Goal: Information Seeking & Learning: Learn about a topic

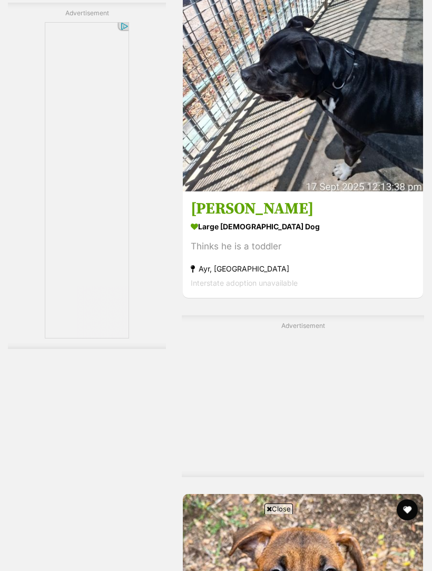
scroll to position [2318, 0]
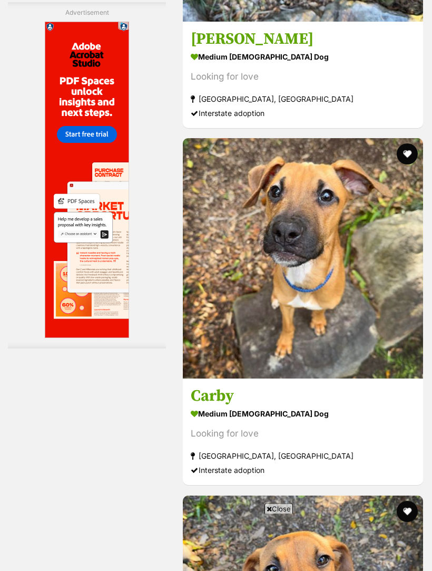
scroll to position [3351, 0]
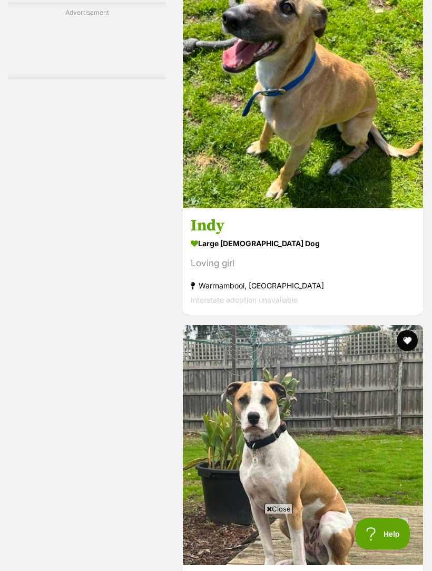
scroll to position [3165, 0]
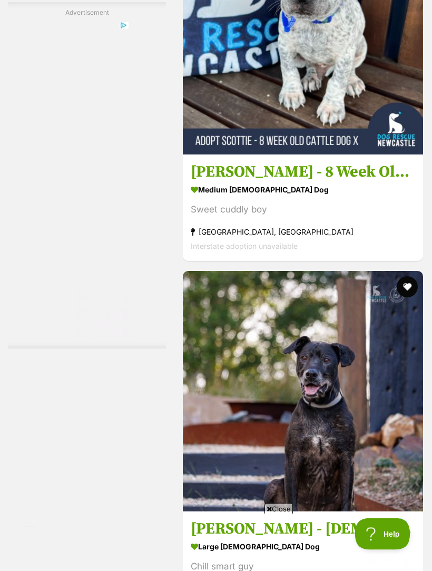
scroll to position [3350, 0]
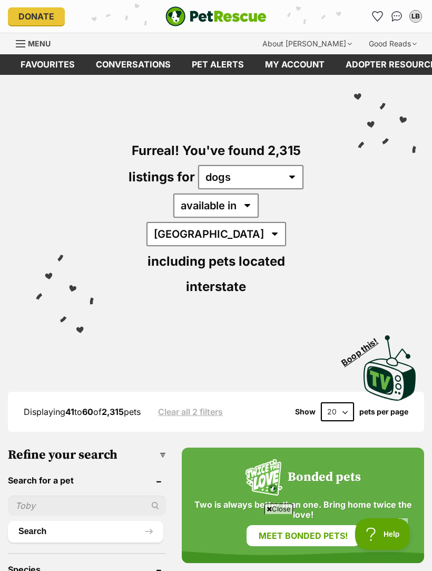
scroll to position [3378, 0]
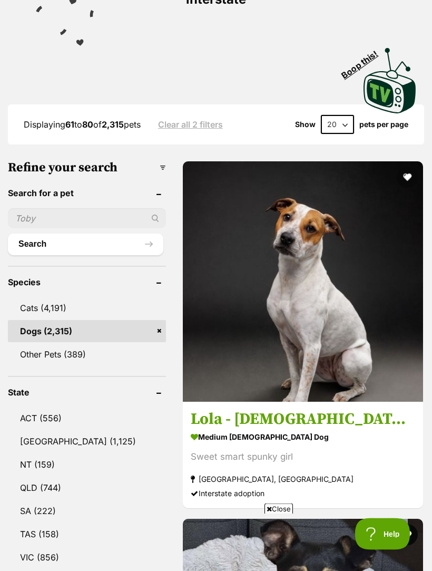
scroll to position [287, 0]
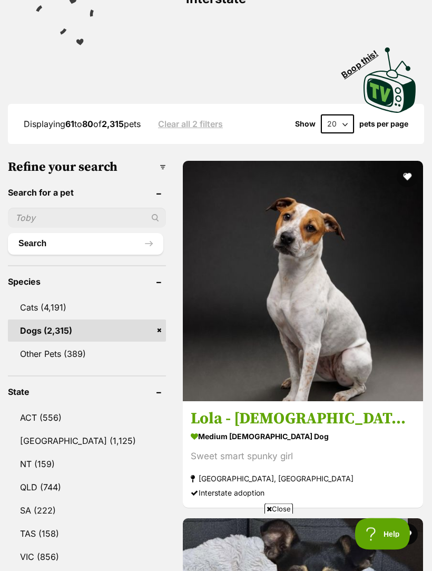
click at [41, 430] on link "NSW (1,125)" at bounding box center [87, 441] width 158 height 22
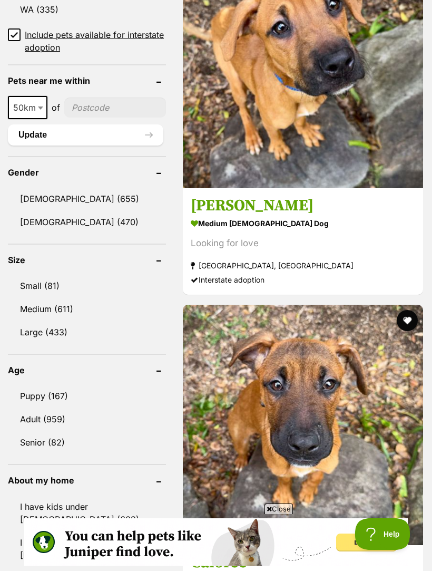
click at [41, 275] on link "Small (81)" at bounding box center [87, 286] width 158 height 22
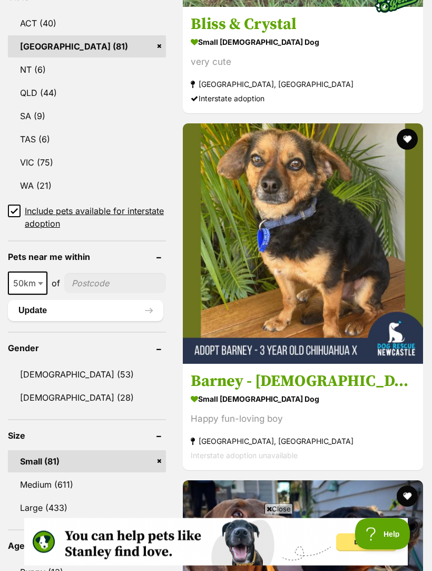
scroll to position [683, 0]
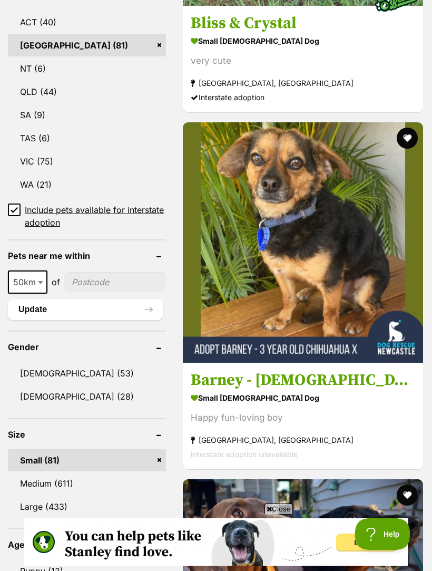
click at [57, 390] on link "[DEMOGRAPHIC_DATA] (28)" at bounding box center [87, 396] width 158 height 22
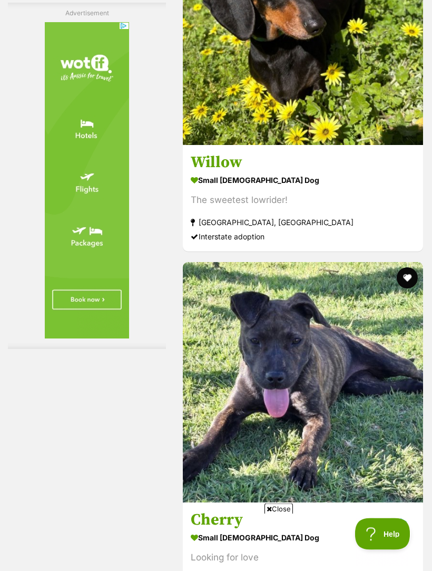
scroll to position [3280, 0]
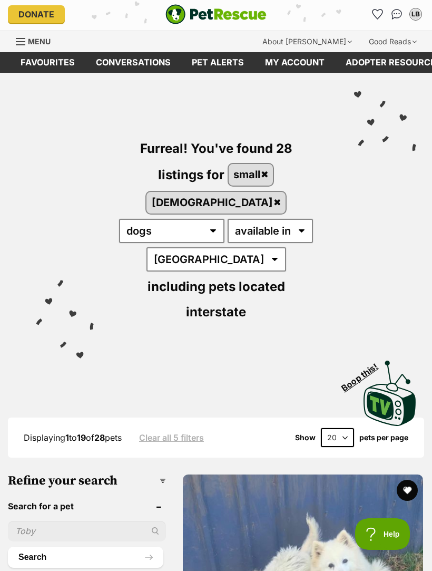
scroll to position [0, 0]
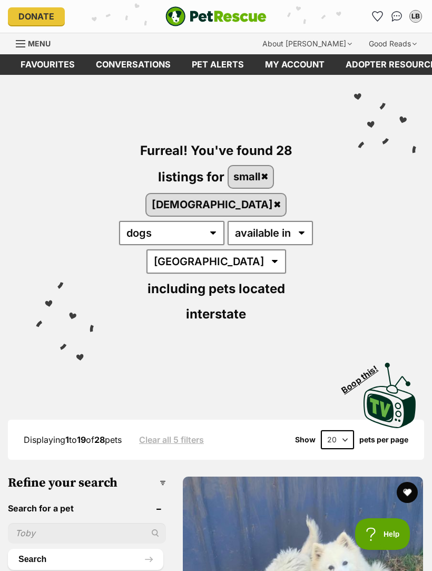
click at [266, 8] on img "PetRescue" at bounding box center [215, 16] width 101 height 20
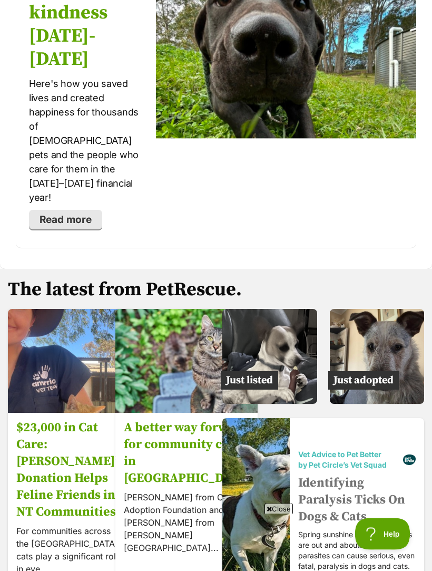
scroll to position [2339, 0]
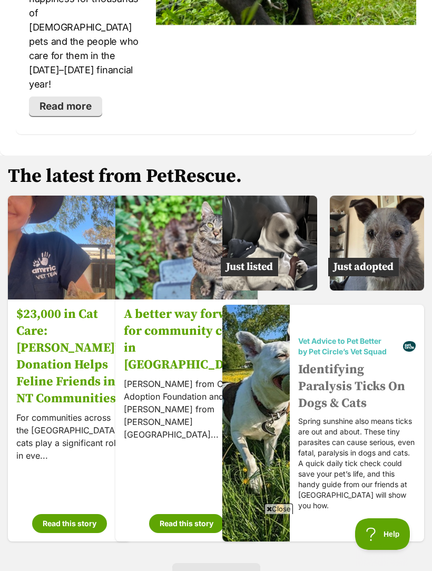
click at [405, 211] on img at bounding box center [377, 242] width 95 height 95
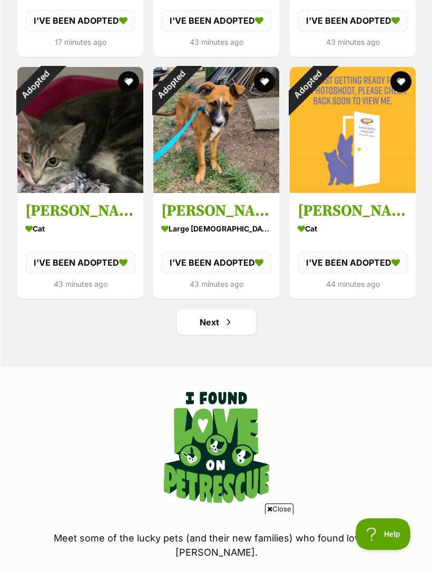
scroll to position [1324, 0]
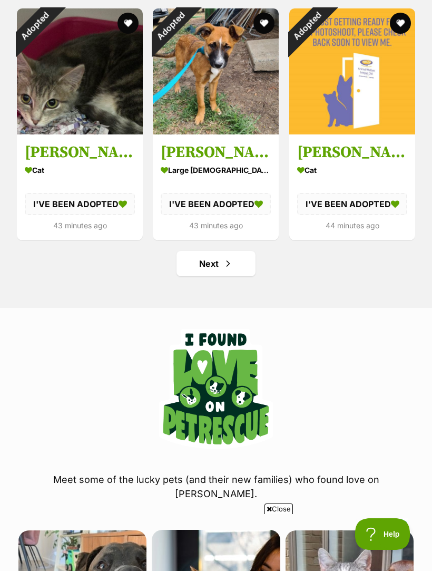
click at [234, 262] on link "Next" at bounding box center [216, 263] width 79 height 25
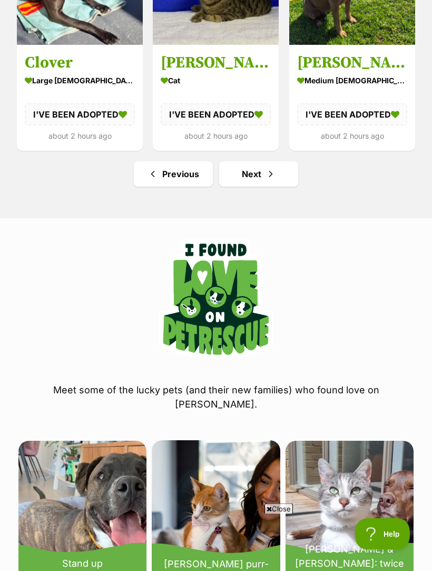
scroll to position [1508, 0]
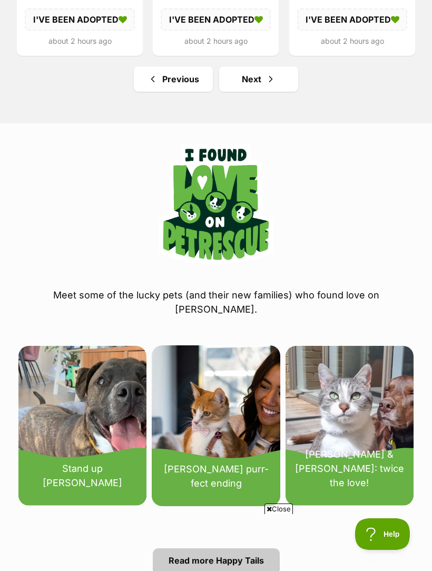
click at [253, 76] on link "Next" at bounding box center [258, 78] width 79 height 25
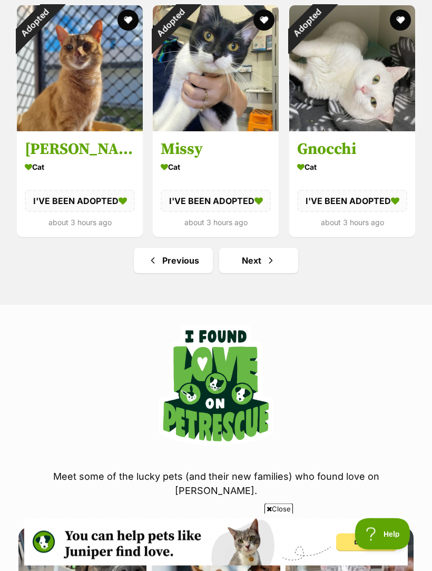
scroll to position [1336, 0]
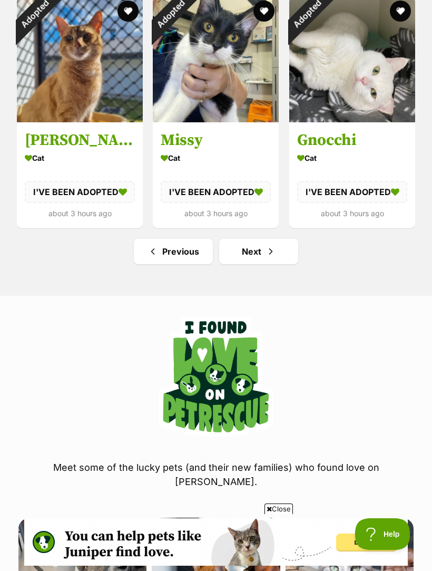
click at [267, 246] on span "Next page" at bounding box center [271, 251] width 11 height 13
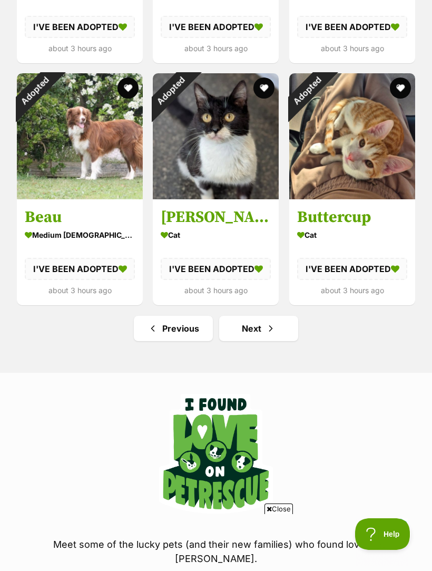
scroll to position [1265, 0]
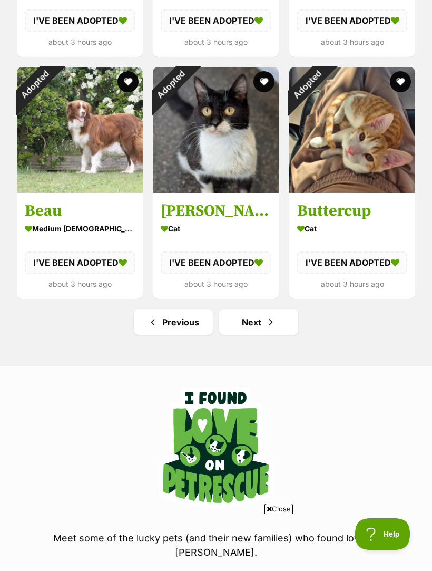
click at [272, 319] on span "Next page" at bounding box center [271, 322] width 11 height 13
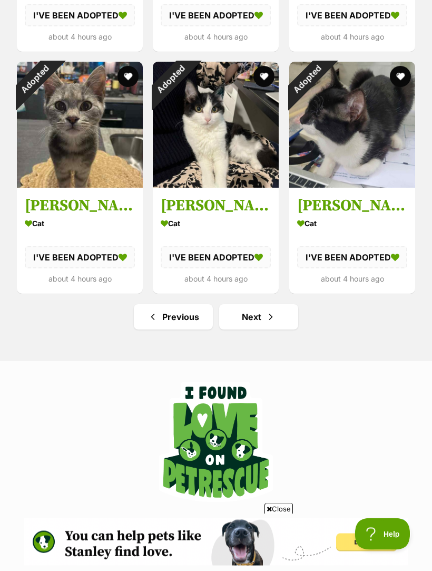
scroll to position [1270, 0]
click at [275, 315] on span "Next page" at bounding box center [271, 316] width 11 height 13
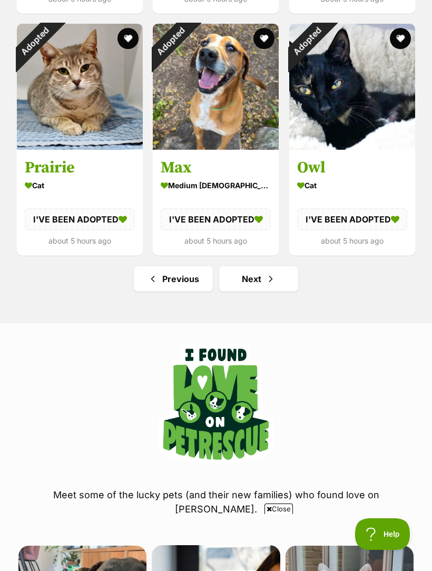
scroll to position [1317, 0]
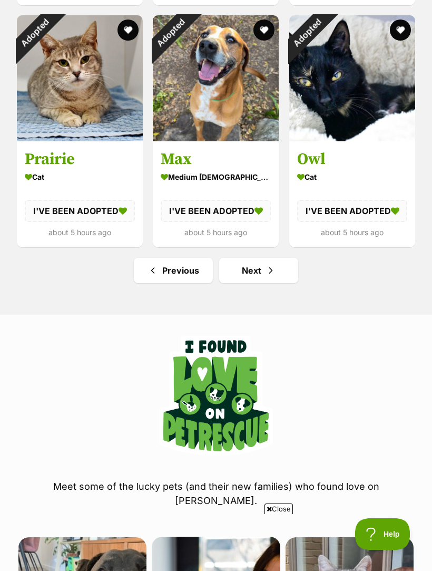
click at [280, 269] on link "Next" at bounding box center [258, 270] width 79 height 25
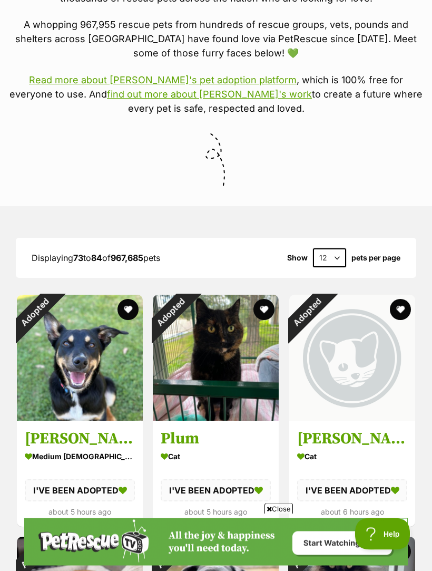
scroll to position [309, 0]
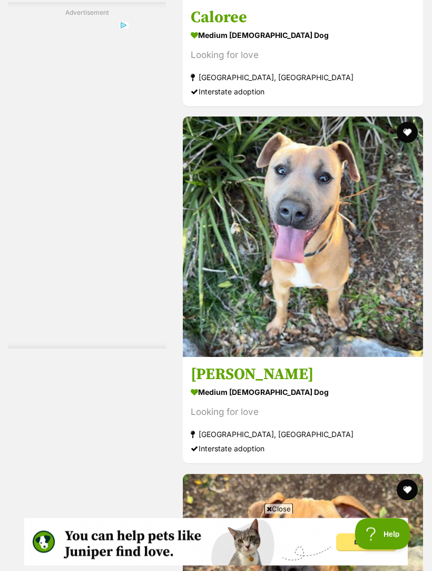
scroll to position [3373, 0]
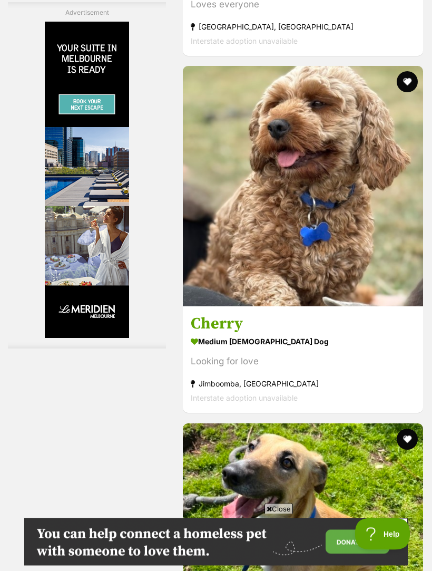
scroll to position [2982, 0]
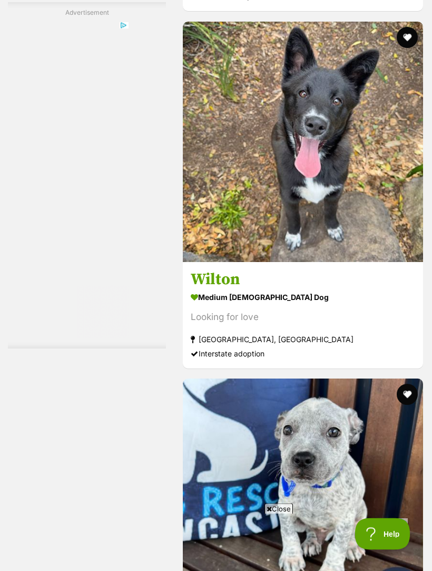
scroll to position [3242, 0]
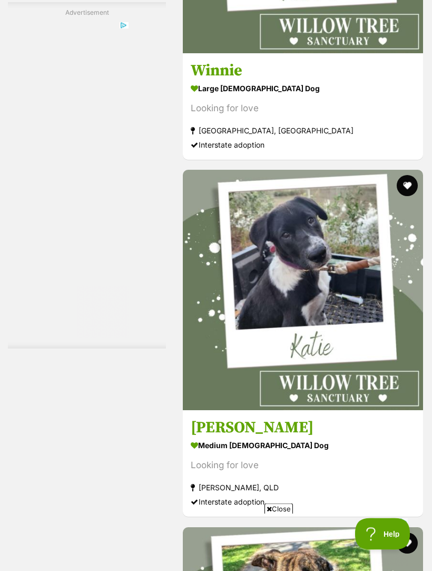
scroll to position [3320, 0]
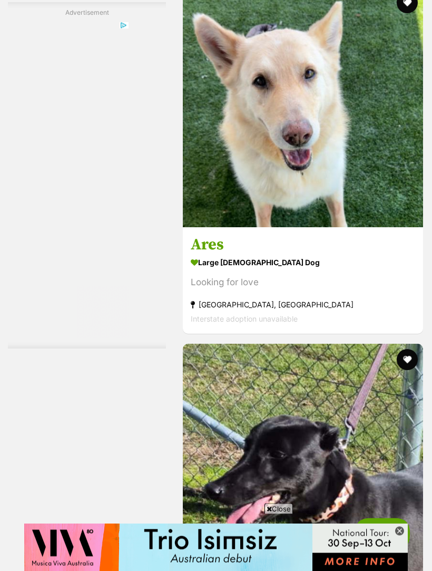
scroll to position [3146, 0]
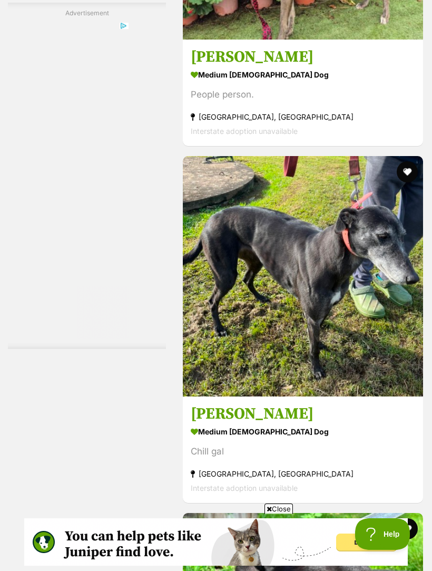
scroll to position [3502, 0]
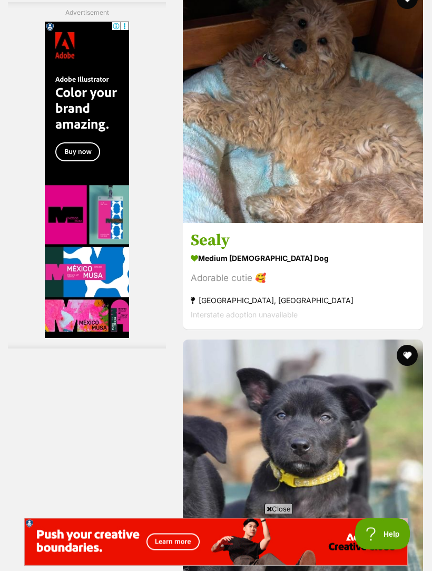
scroll to position [3150, 0]
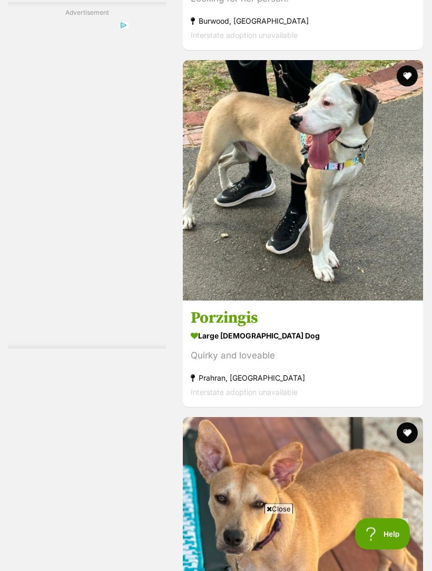
scroll to position [3073, 0]
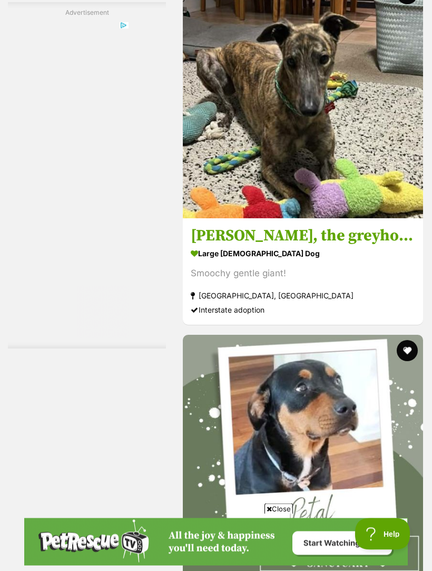
scroll to position [3286, 0]
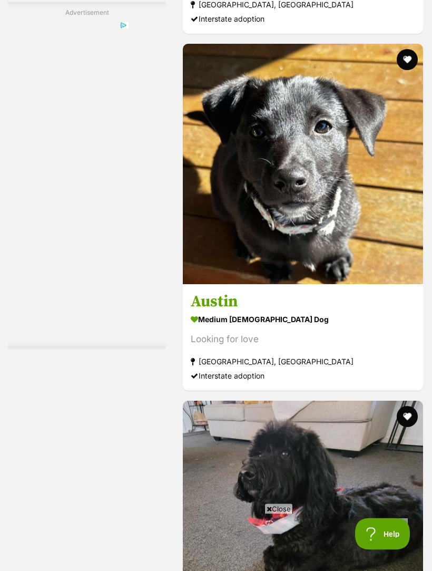
scroll to position [3089, 0]
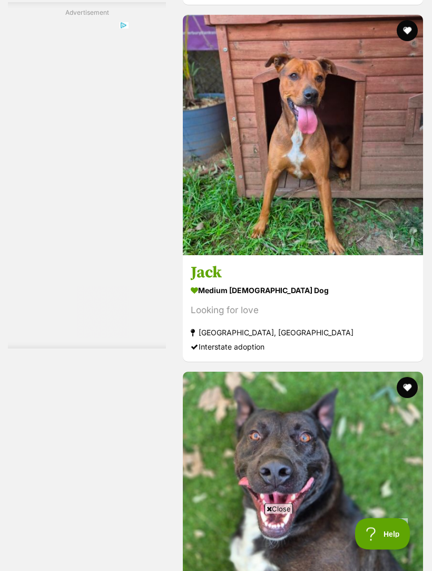
scroll to position [3118, 0]
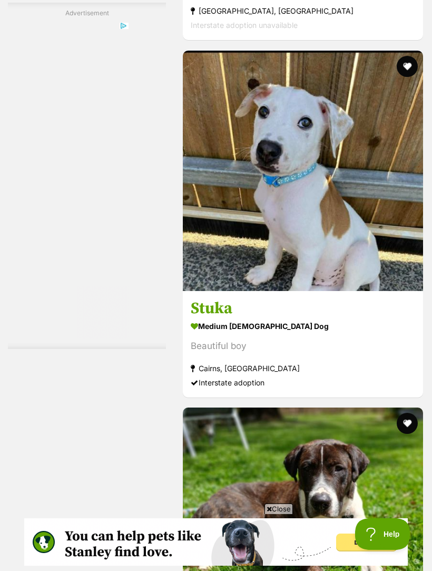
scroll to position [3216, 0]
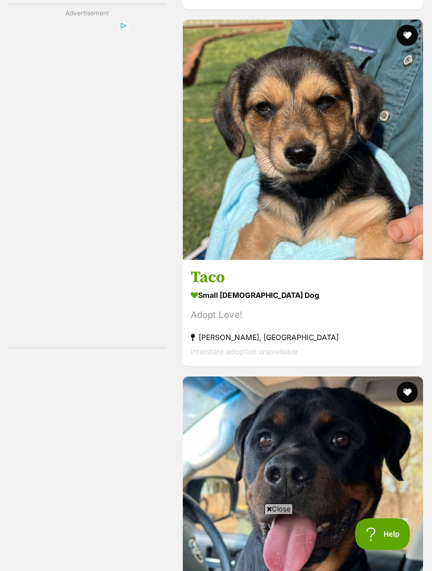
scroll to position [3115, 0]
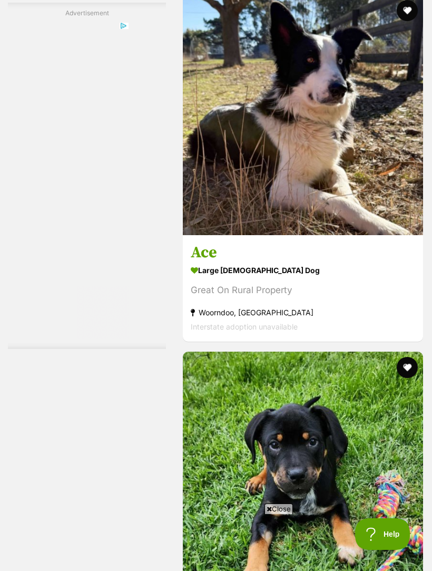
scroll to position [3144, 0]
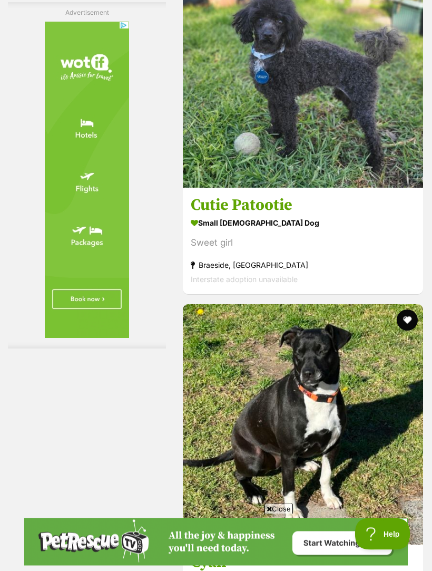
scroll to position [3317, 0]
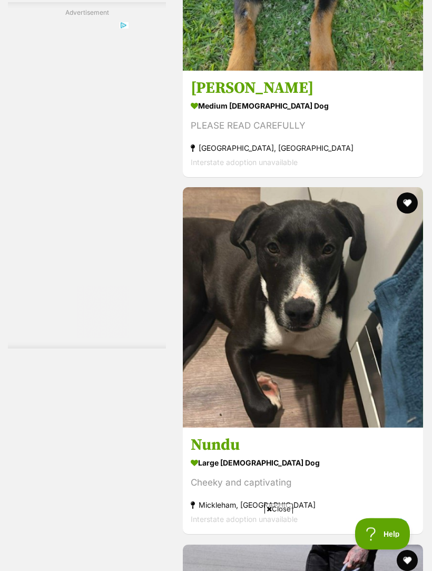
scroll to position [3302, 0]
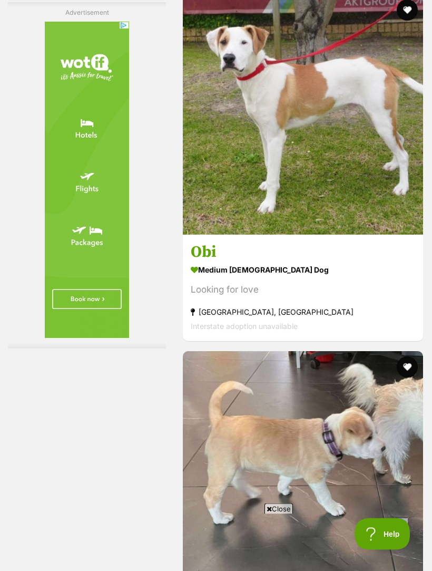
scroll to position [3154, 0]
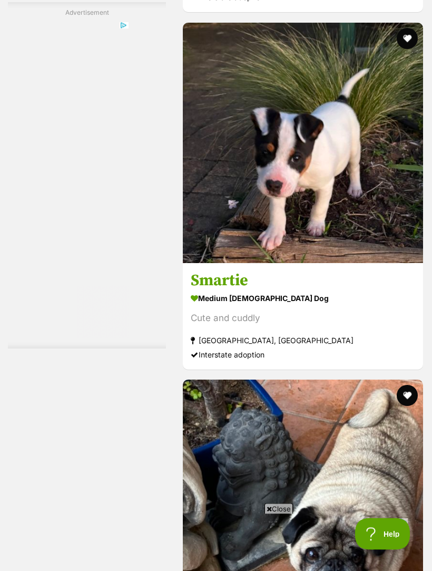
scroll to position [3258, 0]
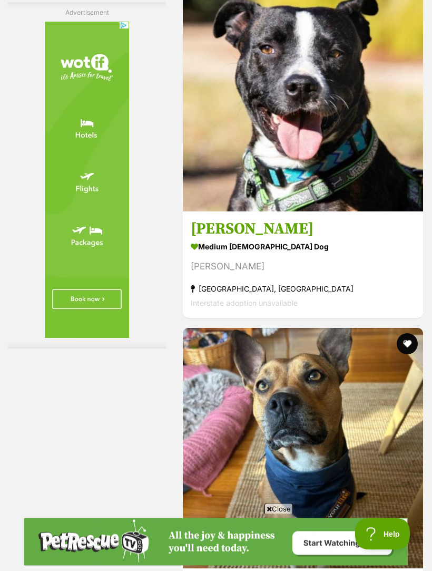
scroll to position [3162, 0]
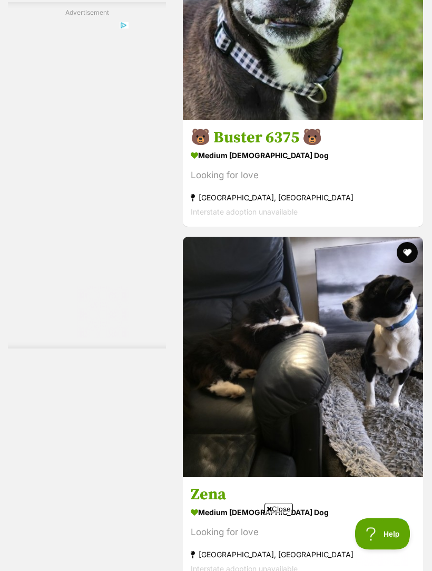
scroll to position [2896, 0]
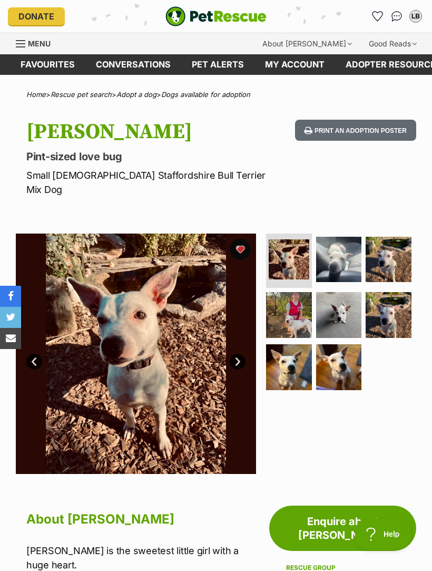
click at [343, 238] on img at bounding box center [339, 260] width 46 height 46
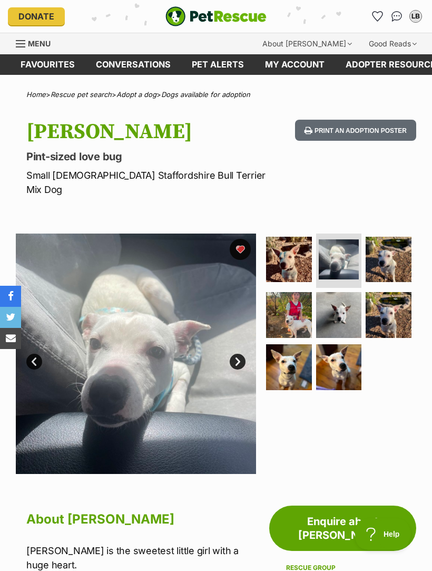
click at [398, 237] on img at bounding box center [389, 260] width 46 height 46
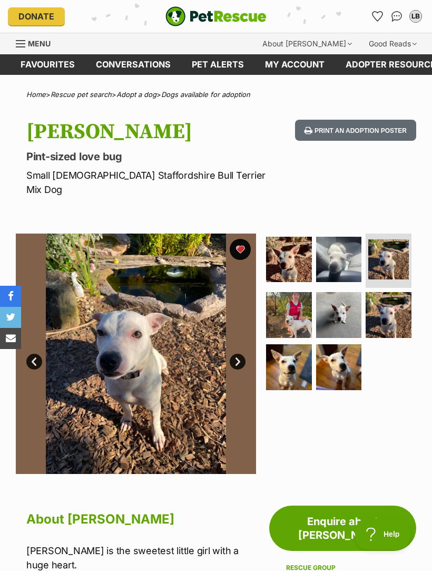
click at [294, 297] on img at bounding box center [289, 315] width 46 height 46
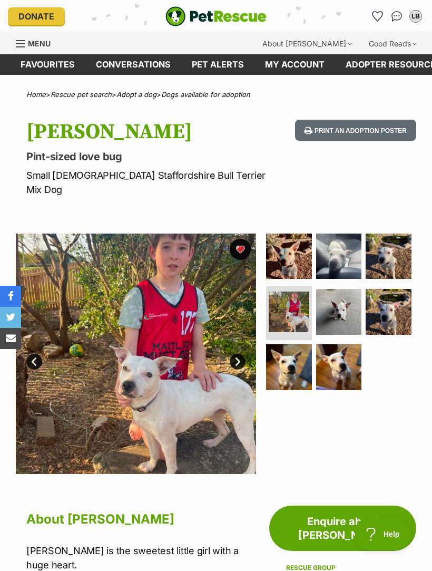
click at [351, 295] on img at bounding box center [339, 312] width 46 height 46
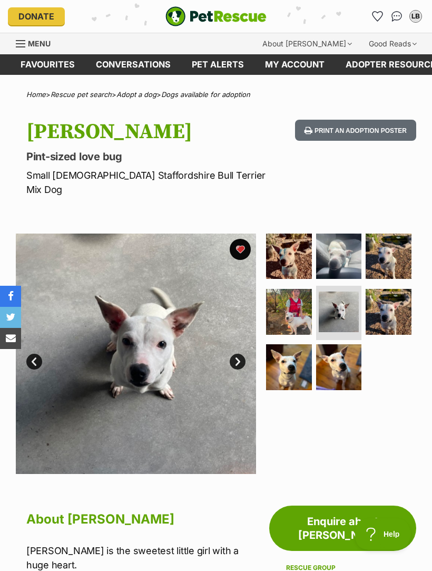
click at [400, 294] on img at bounding box center [389, 312] width 46 height 46
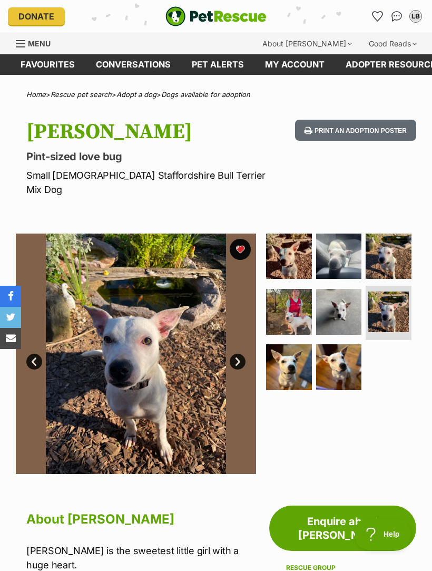
click at [287, 351] on img at bounding box center [289, 367] width 46 height 46
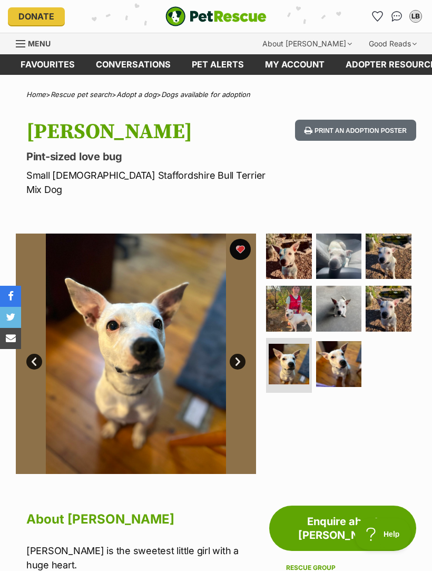
click at [349, 346] on img at bounding box center [339, 364] width 46 height 46
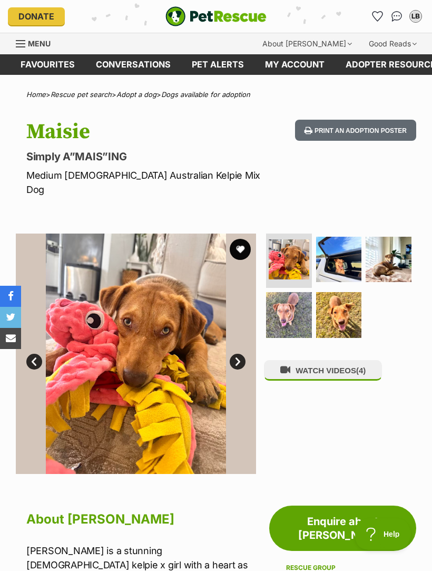
click at [346, 246] on img at bounding box center [339, 260] width 46 height 46
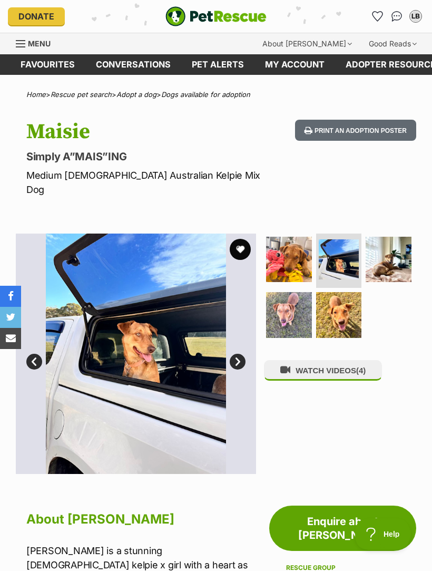
click at [399, 239] on img at bounding box center [389, 260] width 46 height 46
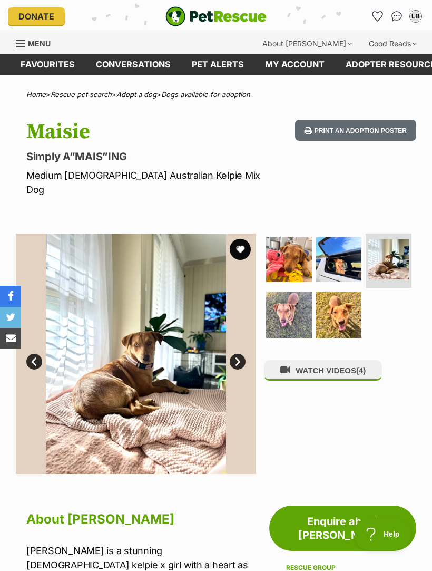
click at [295, 301] on img at bounding box center [289, 315] width 46 height 46
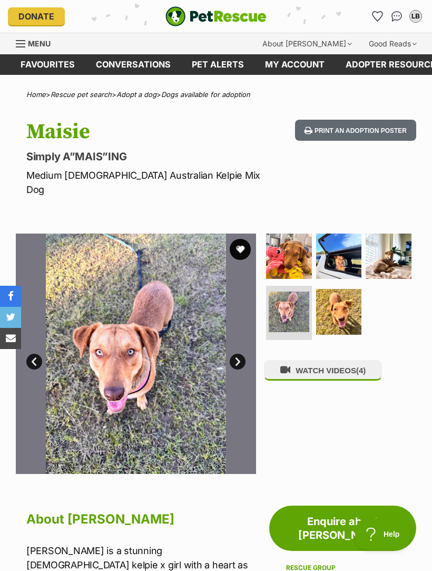
click at [354, 296] on img at bounding box center [339, 312] width 46 height 46
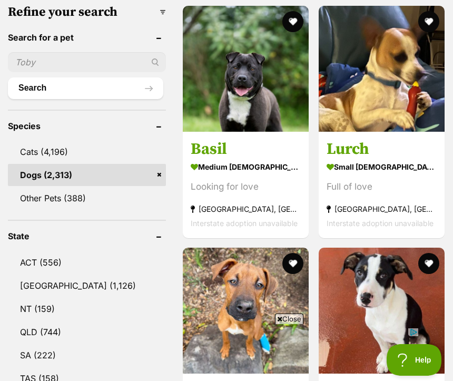
scroll to position [437, 0]
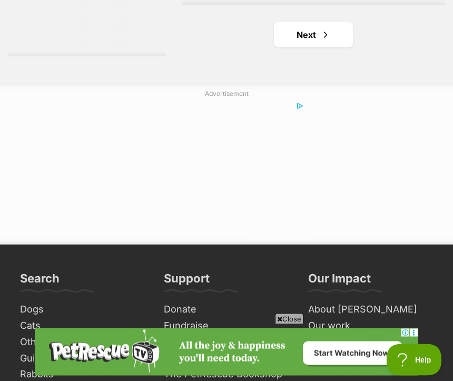
scroll to position [3526, 0]
click at [320, 41] on span "Next page" at bounding box center [325, 34] width 11 height 13
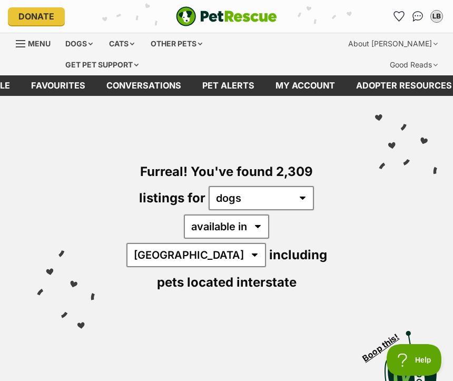
click at [254, 15] on img "PetRescue" at bounding box center [226, 16] width 101 height 20
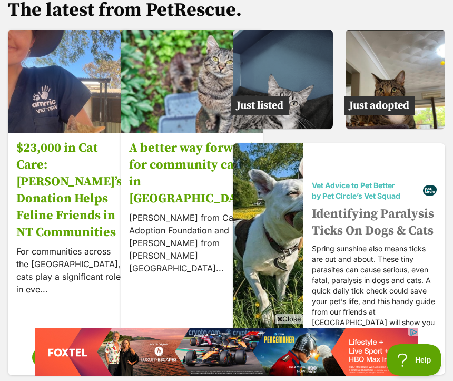
click at [394, 72] on img at bounding box center [396, 80] width 100 height 100
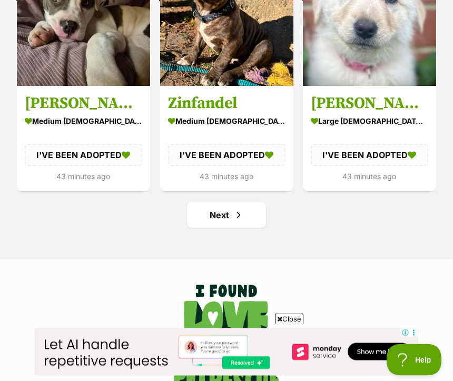
scroll to position [1422, 0]
click at [236, 213] on span "Next page" at bounding box center [238, 215] width 11 height 13
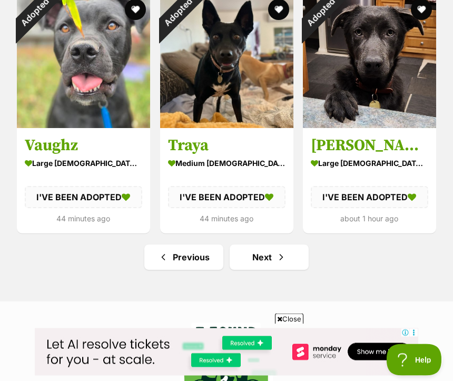
scroll to position [1380, 0]
click at [288, 260] on link "Next" at bounding box center [269, 257] width 79 height 25
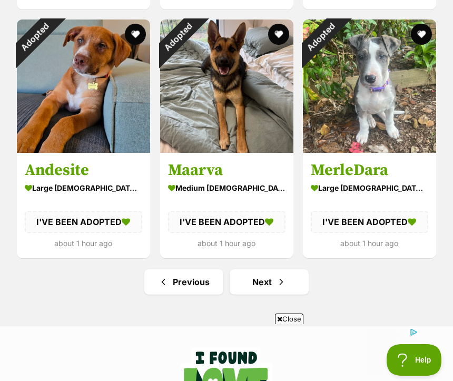
scroll to position [1358, 0]
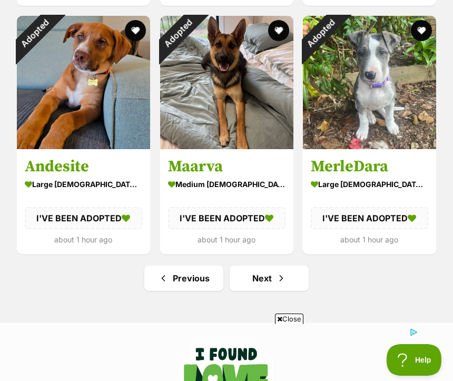
click at [277, 278] on span "Next page" at bounding box center [281, 278] width 11 height 13
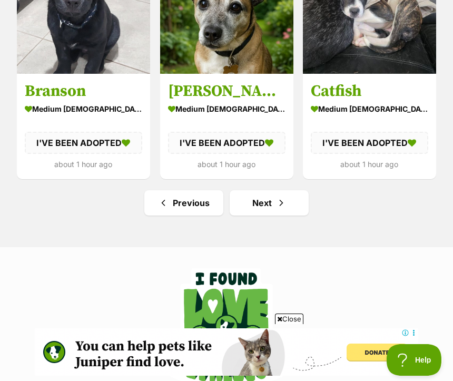
scroll to position [1346, 0]
